Goal: Information Seeking & Learning: Learn about a topic

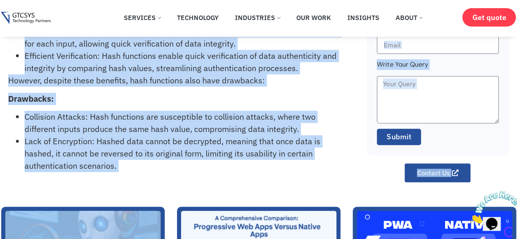
scroll to position [133, 0]
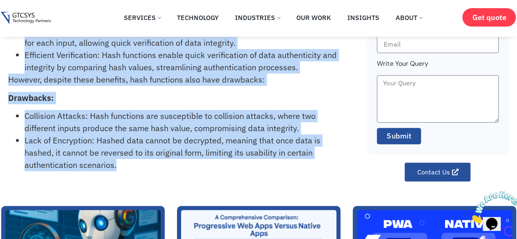
drag, startPoint x: 8, startPoint y: 44, endPoint x: 122, endPoint y: 170, distance: 169.9
click at [122, 170] on div "Hash functions play a crucial role in authentication processes by converting da…" at bounding box center [183, 60] width 351 height 242
click at [87, 143] on li "Lack of Encryption: Hashed data cannot be decrypted, meaning that once data is …" at bounding box center [187, 153] width 324 height 37
drag, startPoint x: 120, startPoint y: 169, endPoint x: 29, endPoint y: 38, distance: 159.4
click at [29, 38] on div "Hash functions play a crucial role in authentication processes by converting da…" at bounding box center [183, 60] width 351 height 242
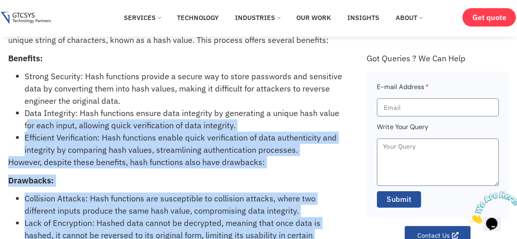
scroll to position [35, 0]
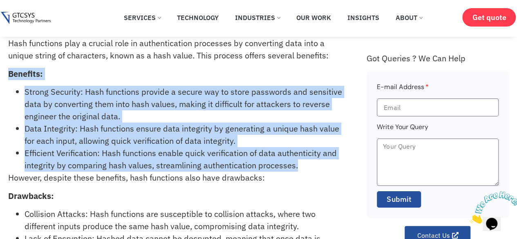
drag, startPoint x: 7, startPoint y: 69, endPoint x: 311, endPoint y: 170, distance: 320.0
click at [311, 170] on div "What are the benefits and drawbacks of using hash functions for authentication?…" at bounding box center [258, 130] width 517 height 298
copy div "Benefits: Strong Security: Hash functions provide a secure way to store passwor…"
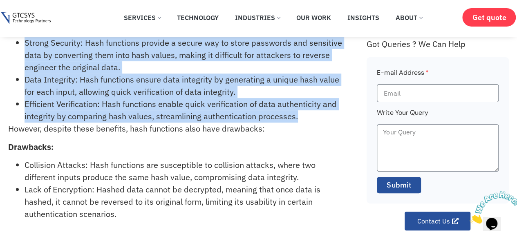
scroll to position [101, 0]
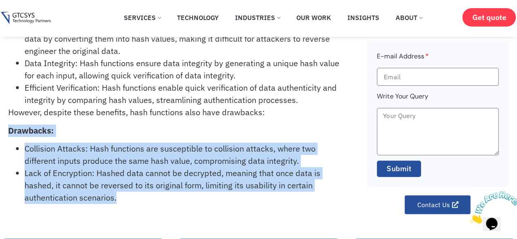
drag, startPoint x: 9, startPoint y: 133, endPoint x: 121, endPoint y: 194, distance: 127.5
click at [121, 194] on div "Hash functions play a crucial role in authentication processes by converting da…" at bounding box center [183, 93] width 351 height 242
copy div "Drawbacks: Collision Attacks: Hash functions are susceptible to collision attac…"
